Goal: Transaction & Acquisition: Purchase product/service

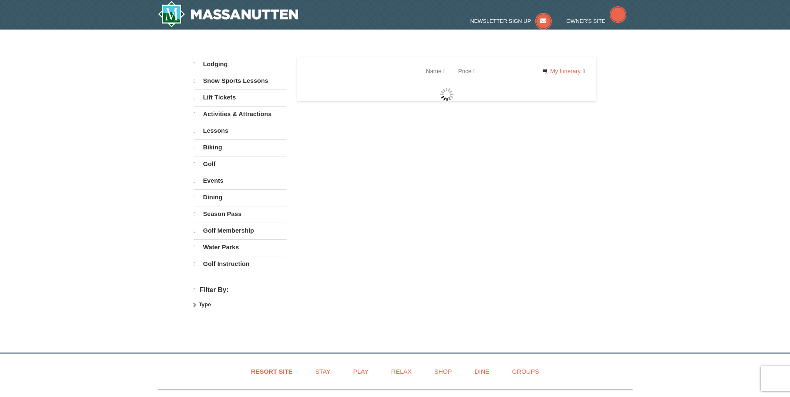
select select "9"
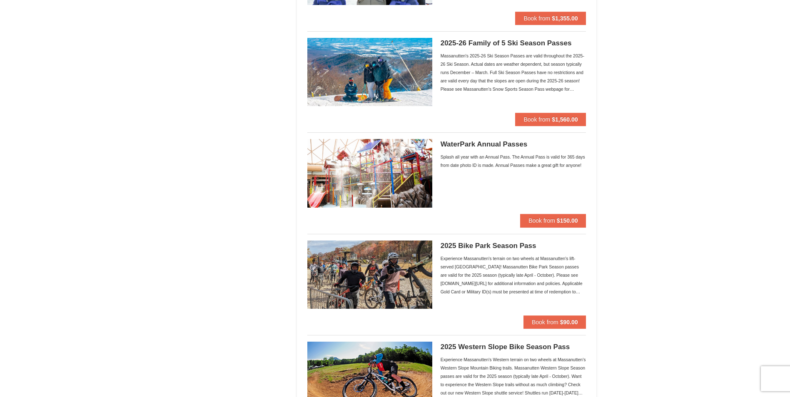
scroll to position [534, 0]
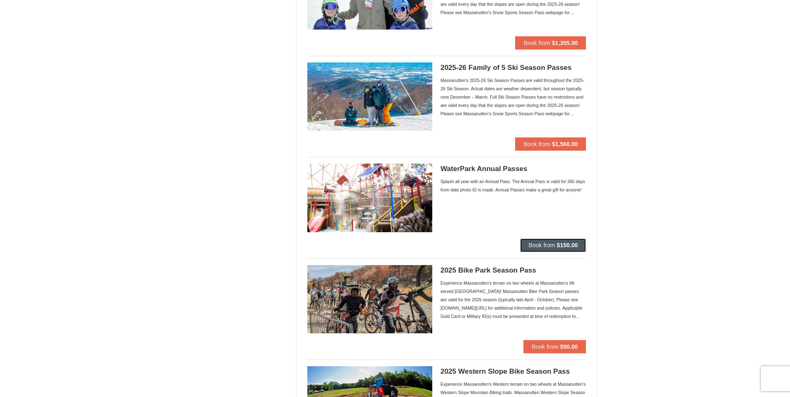
click at [530, 239] on button "Book from $150.00" at bounding box center [553, 245] width 66 height 13
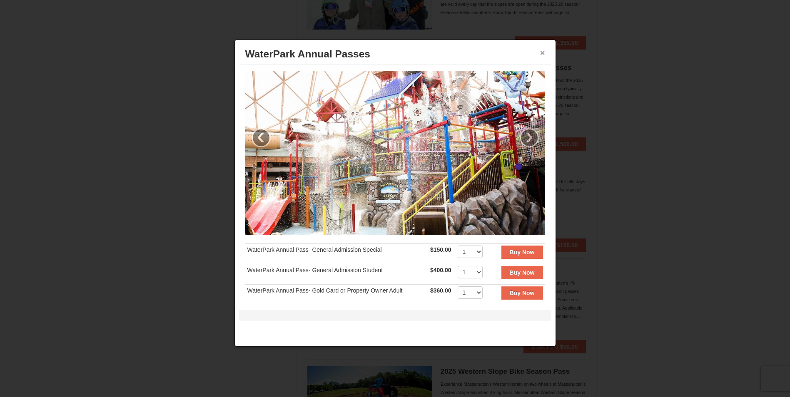
click at [543, 55] on button "×" at bounding box center [542, 53] width 5 height 8
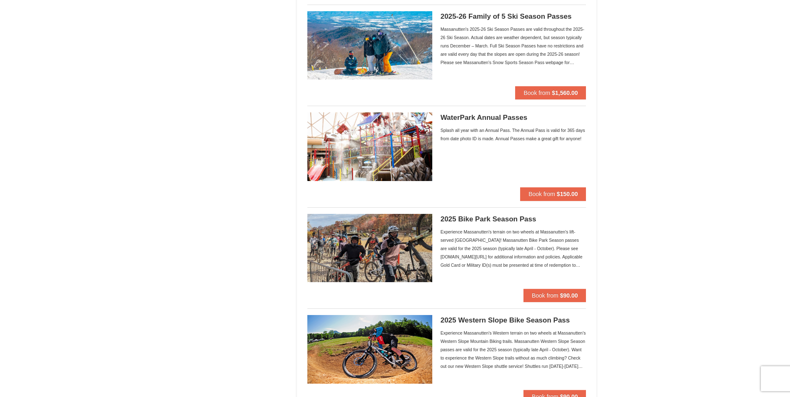
scroll to position [611, 0]
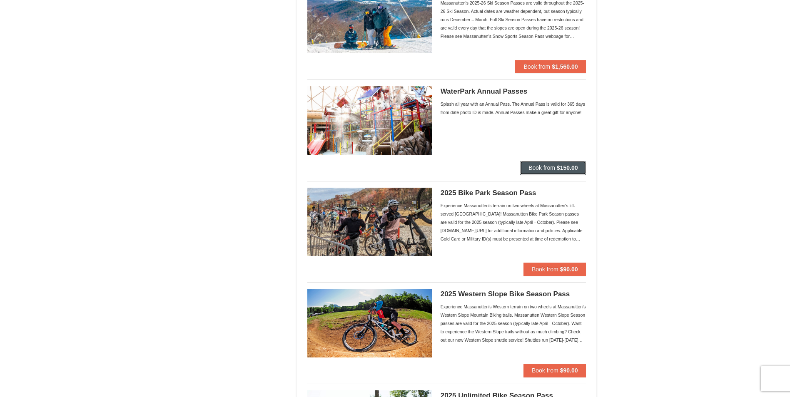
click at [571, 170] on strong "$150.00" at bounding box center [567, 167] width 21 height 7
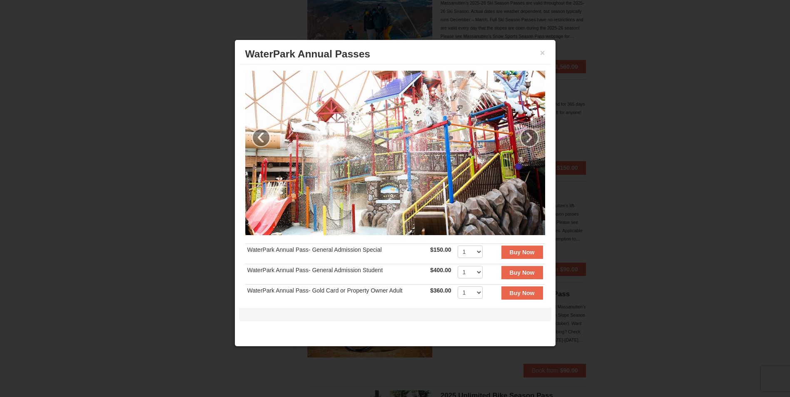
click at [740, 156] on div at bounding box center [395, 198] width 790 height 397
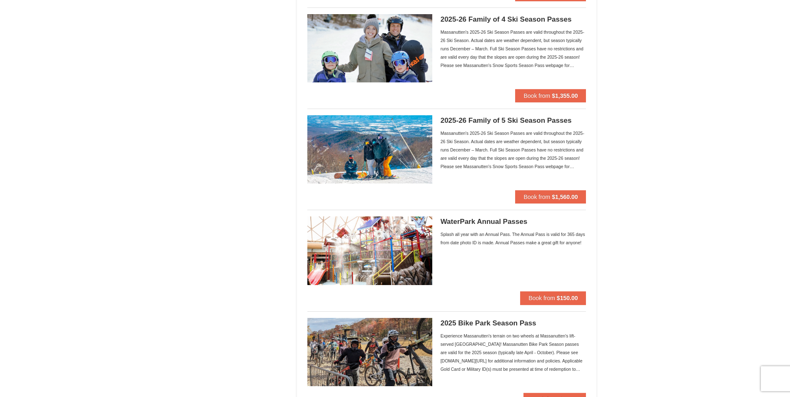
scroll to position [483, 0]
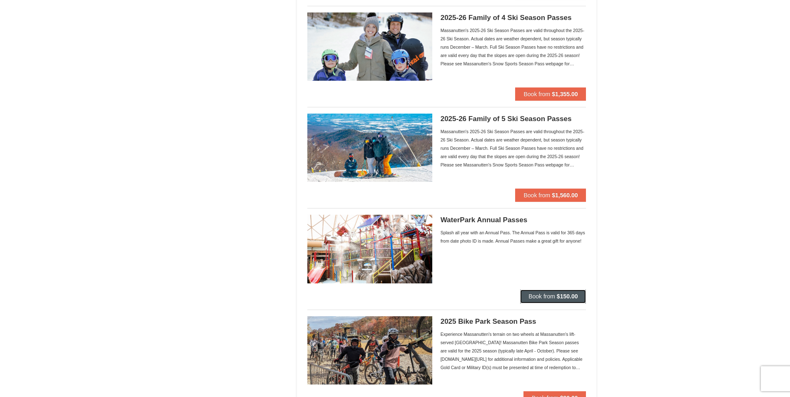
click at [527, 295] on button "Book from $150.00" at bounding box center [553, 296] width 66 height 13
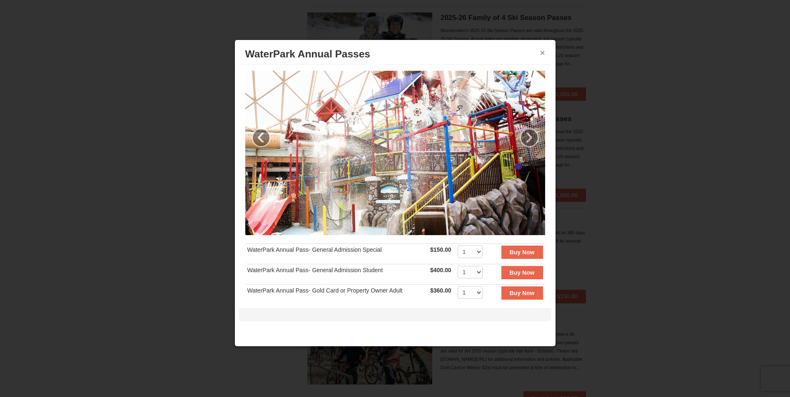
click at [544, 51] on button "×" at bounding box center [542, 53] width 5 height 8
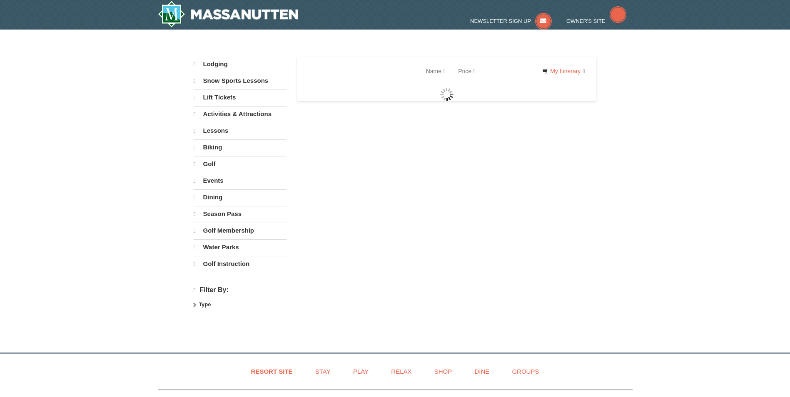
select select "9"
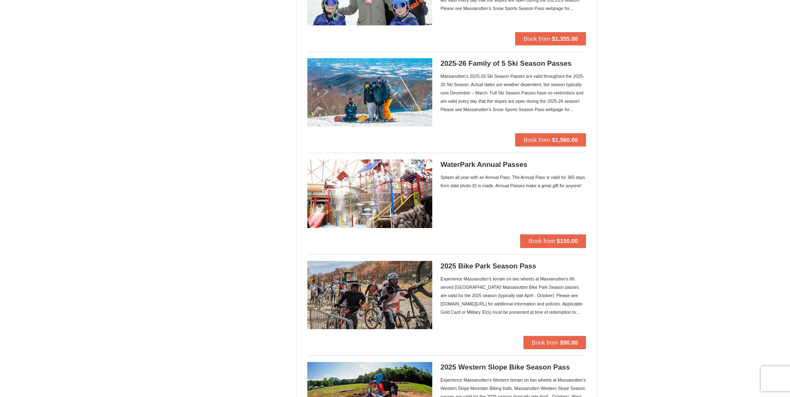
scroll to position [540, 0]
